Goal: Transaction & Acquisition: Purchase product/service

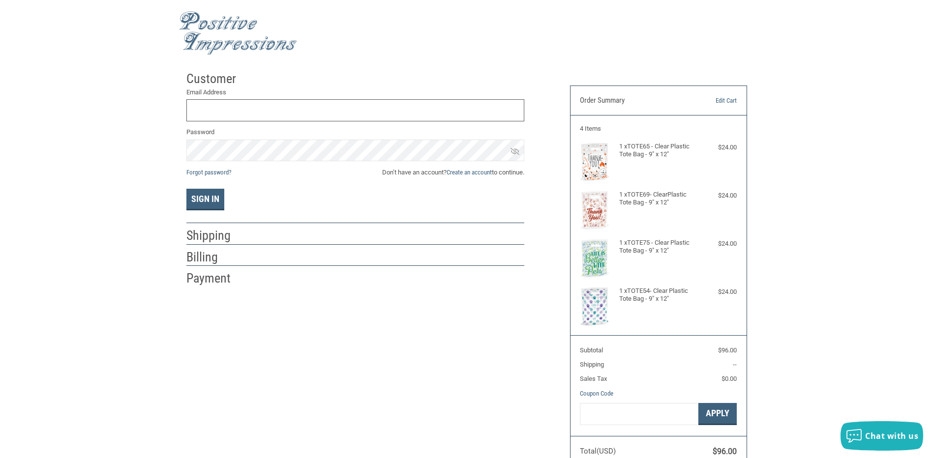
type input "[EMAIL_ADDRESS][DOMAIN_NAME]"
click at [361, 271] on ol "Customer Returning Customer Email Address [EMAIL_ADDRESS][DOMAIN_NAME] Password…" at bounding box center [355, 176] width 338 height 221
click at [507, 339] on div "Customer Returning Customer Email Address [EMAIL_ADDRESS][DOMAIN_NAME] Password…" at bounding box center [466, 271] width 575 height 411
click at [222, 280] on h2 "Payment" at bounding box center [215, 278] width 58 height 16
click at [340, 273] on div "Payment" at bounding box center [355, 278] width 338 height 17
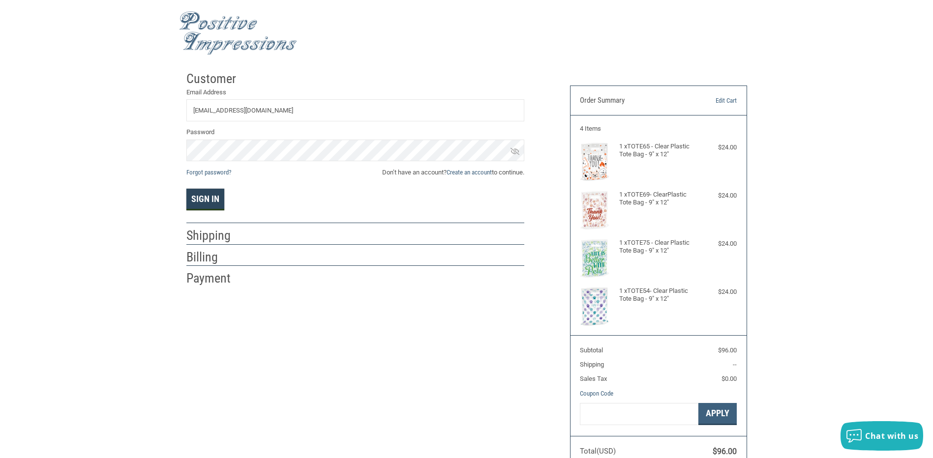
click at [207, 199] on button "Sign In" at bounding box center [205, 200] width 38 height 22
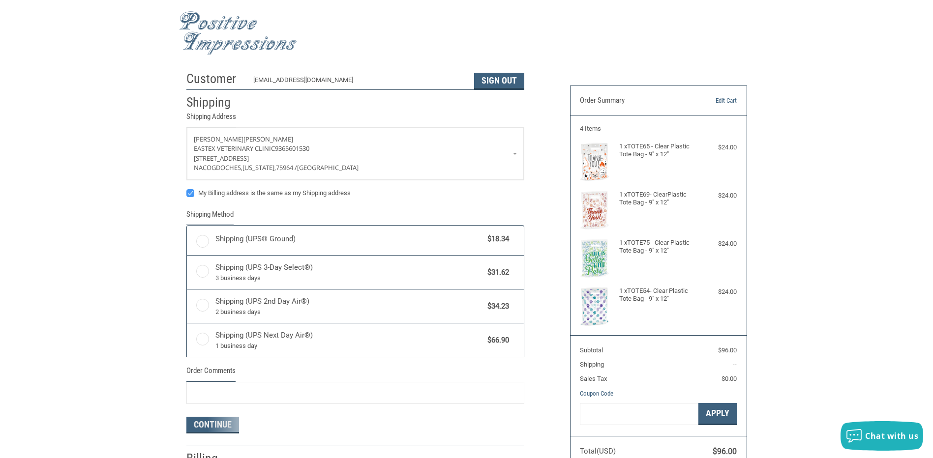
radio input "true"
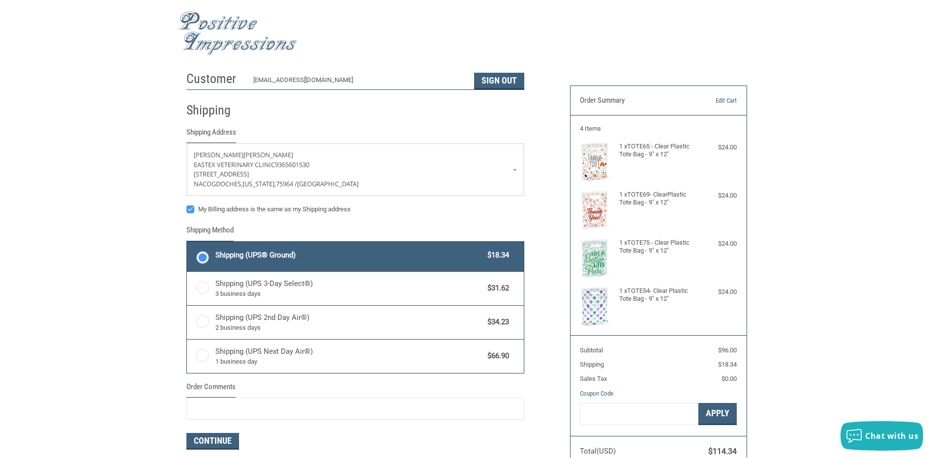
scroll to position [148, 0]
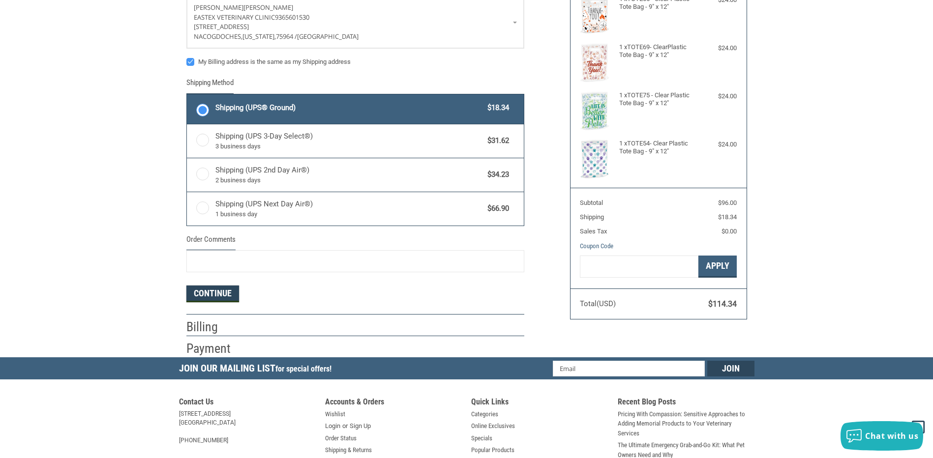
click at [224, 290] on button "Continue" at bounding box center [212, 294] width 53 height 17
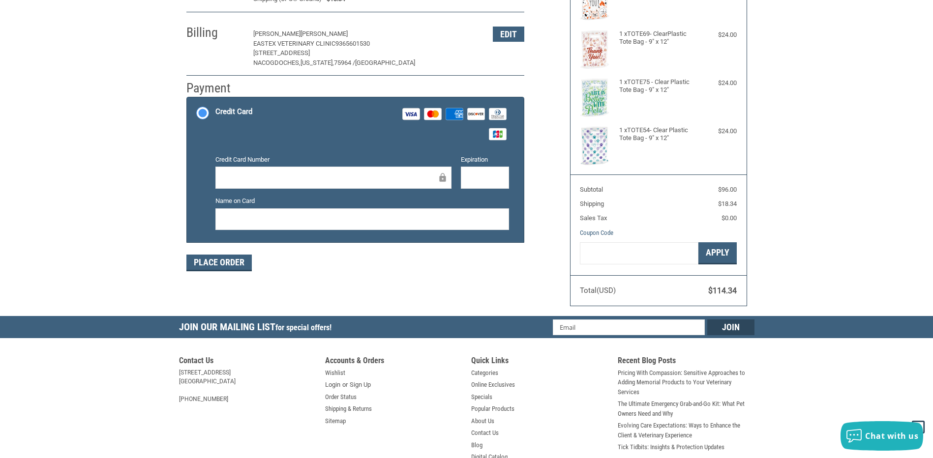
scroll to position [146, 0]
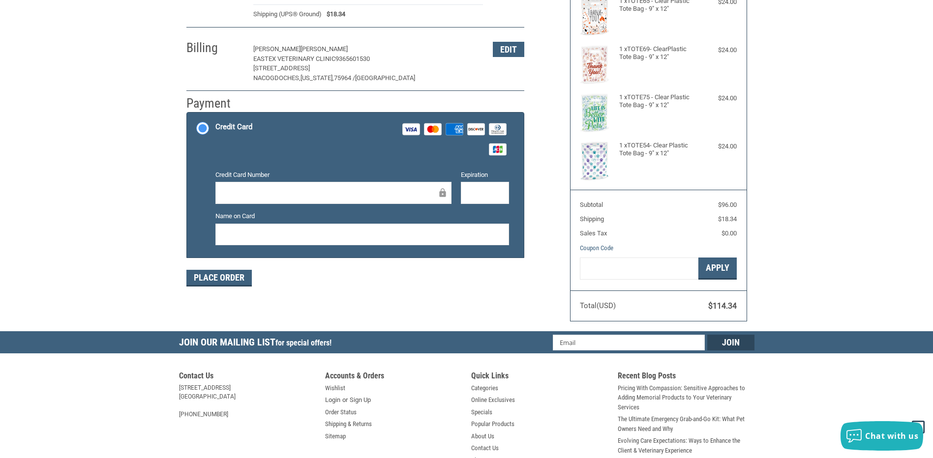
click at [482, 317] on div "Customer [EMAIL_ADDRESS][DOMAIN_NAME] Sign Out Shipping [PERSON_NAME] EASTEX VE…" at bounding box center [466, 126] width 575 height 411
click at [395, 187] on div at bounding box center [333, 193] width 236 height 22
click at [230, 282] on button "Place Order" at bounding box center [218, 278] width 65 height 17
